Goal: Task Accomplishment & Management: Manage account settings

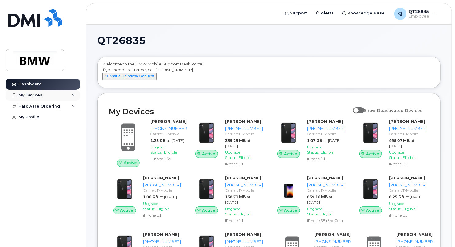
click at [26, 93] on div "My Devices" at bounding box center [30, 95] width 24 height 5
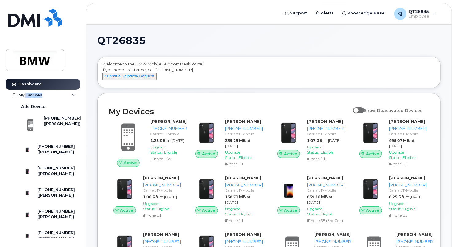
drag, startPoint x: 26, startPoint y: 93, endPoint x: 79, endPoint y: 93, distance: 52.6
drag, startPoint x: 79, startPoint y: 93, endPoint x: 72, endPoint y: 95, distance: 7.5
click at [72, 95] on icon at bounding box center [73, 95] width 3 height 3
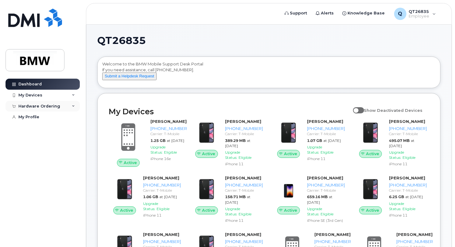
click at [60, 107] on div "Hardware Ordering" at bounding box center [43, 106] width 74 height 11
click at [37, 117] on div "My Orders" at bounding box center [32, 118] width 22 height 6
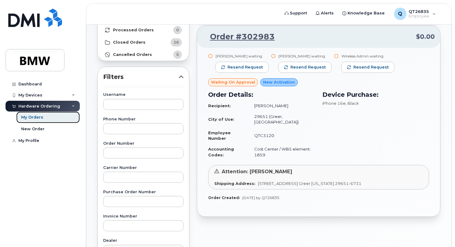
scroll to position [60, 0]
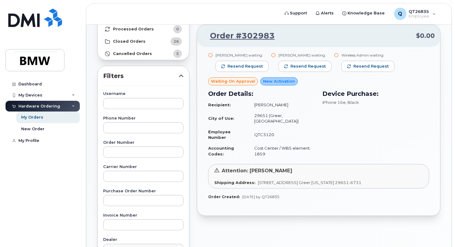
click at [209, 55] on icon at bounding box center [211, 55] width 4 height 4
click at [210, 54] on icon at bounding box center [211, 55] width 4 height 4
click at [310, 65] on span "Resend request" at bounding box center [308, 67] width 35 height 6
click at [377, 66] on span "Resend request" at bounding box center [371, 67] width 35 height 6
